Goal: Navigation & Orientation: Go to known website

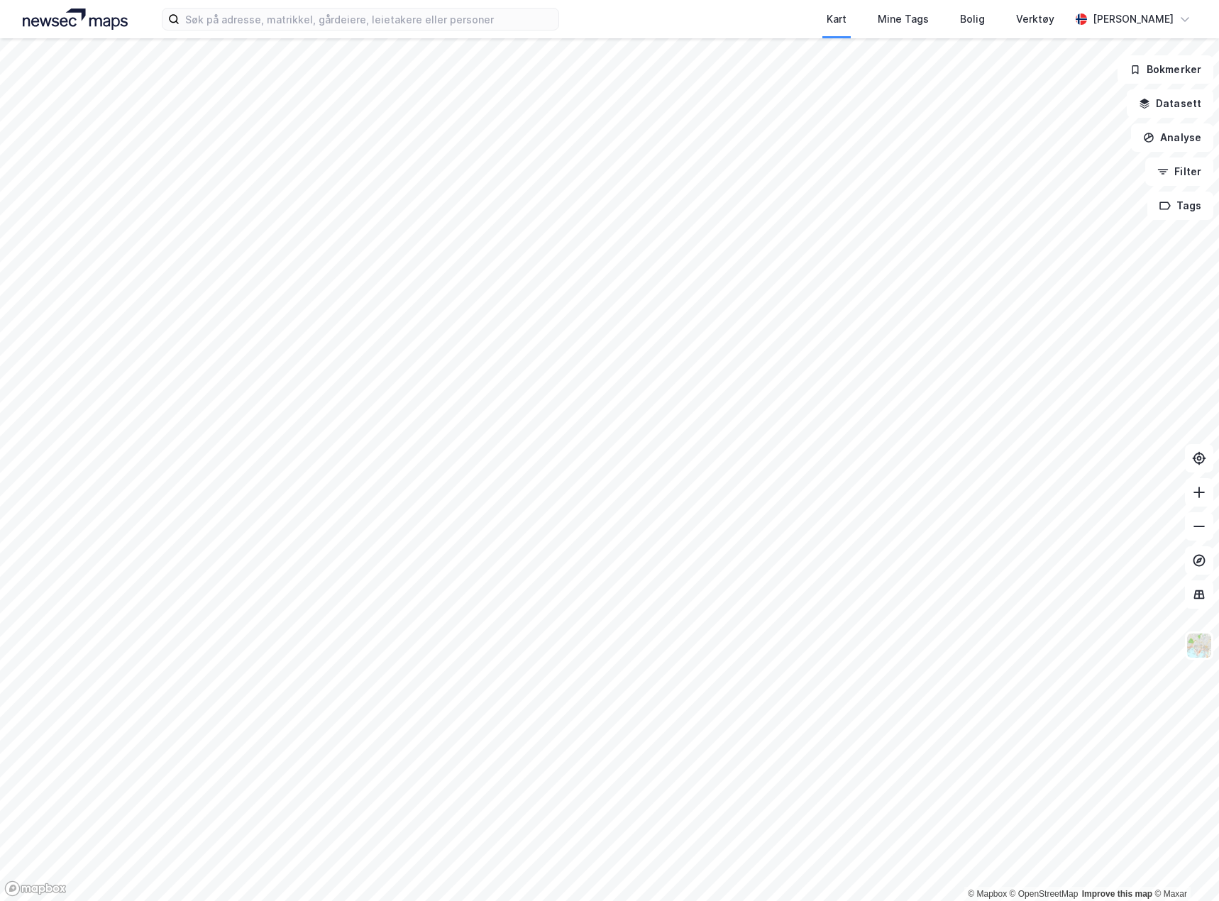
click at [86, 11] on img at bounding box center [75, 19] width 105 height 21
click at [1178, 16] on div "[PERSON_NAME]" at bounding box center [1133, 19] width 126 height 28
click at [1063, 82] on div "Logg ut" at bounding box center [1062, 87] width 38 height 17
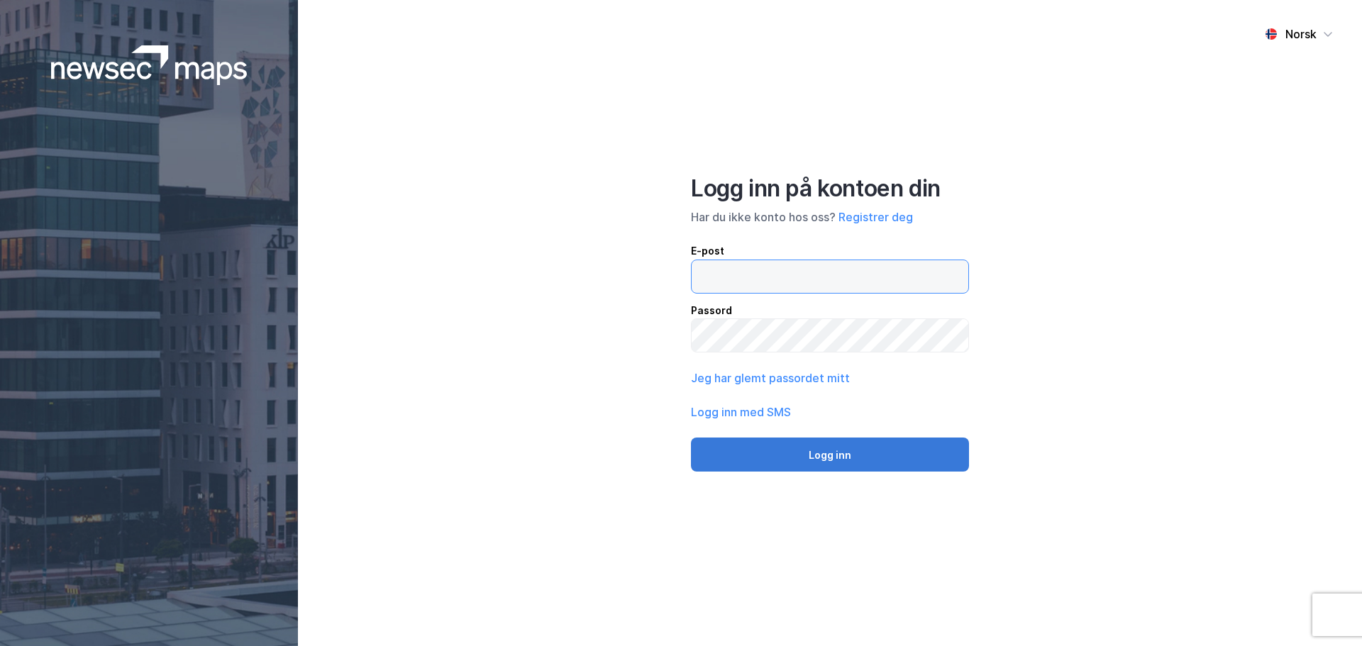
type input "[EMAIL_ADDRESS][DOMAIN_NAME]"
click at [775, 460] on button "Logg inn" at bounding box center [830, 455] width 278 height 34
